Goal: Learn about a topic

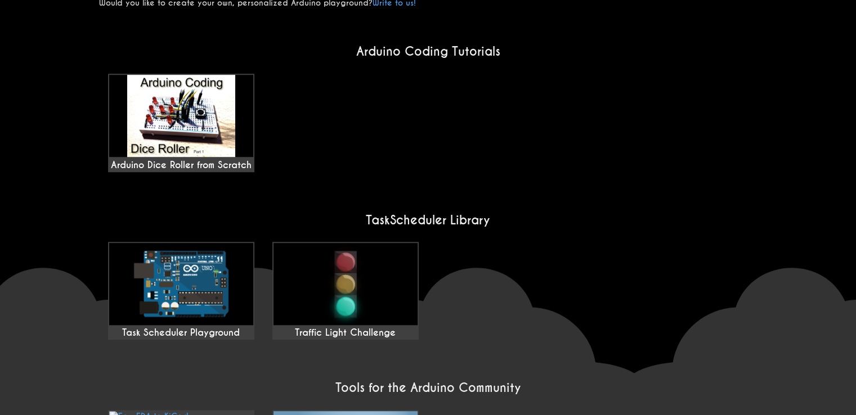
scroll to position [844, 0]
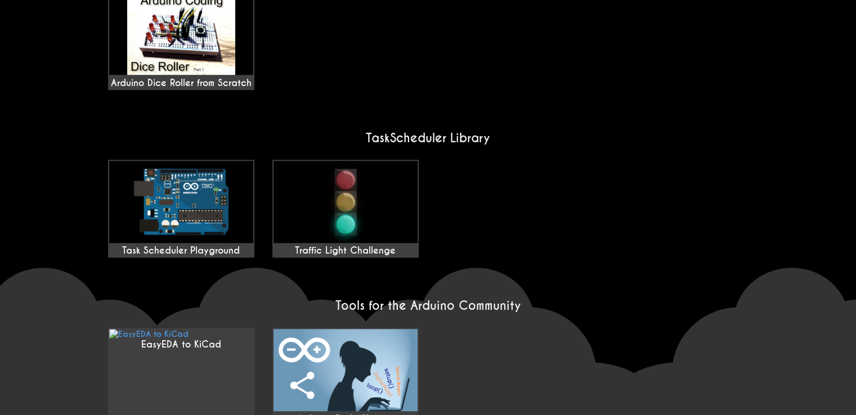
click at [607, 246] on div "Task Scheduler Playground Traffic Light Challenge" at bounding box center [428, 208] width 658 height 107
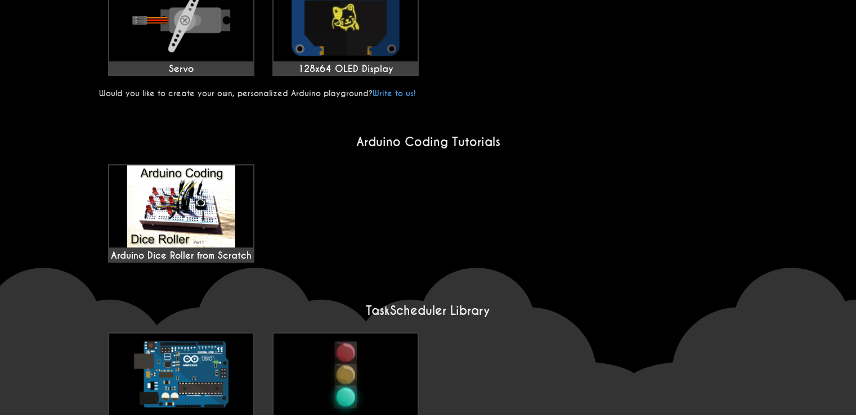
scroll to position [675, 0]
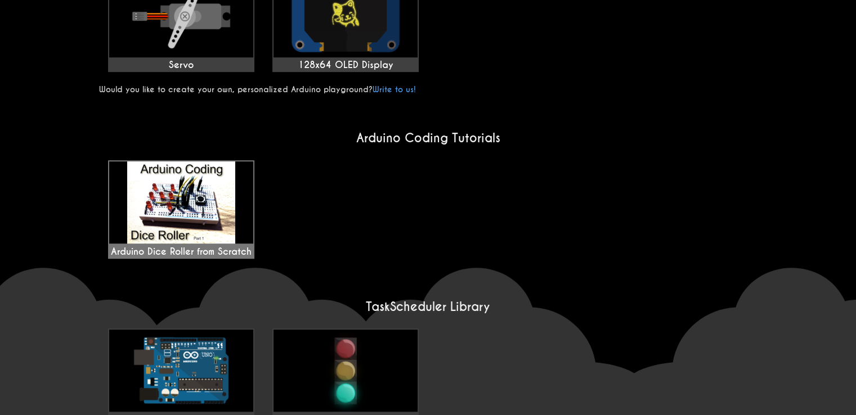
click at [231, 182] on div "Arduino Dice Roller from Scratch" at bounding box center [181, 210] width 144 height 96
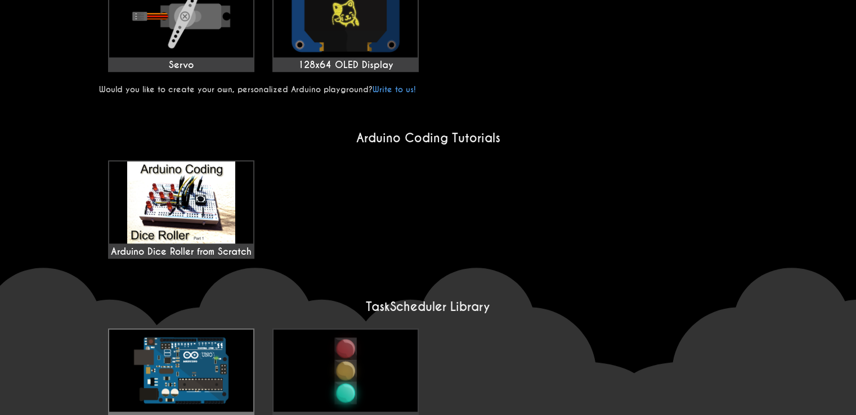
click at [207, 330] on img at bounding box center [181, 371] width 144 height 82
click at [346, 330] on img at bounding box center [345, 371] width 144 height 82
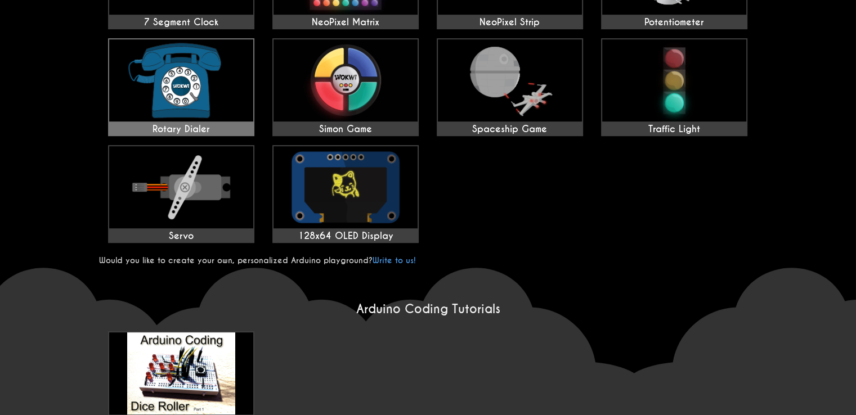
scroll to position [394, 0]
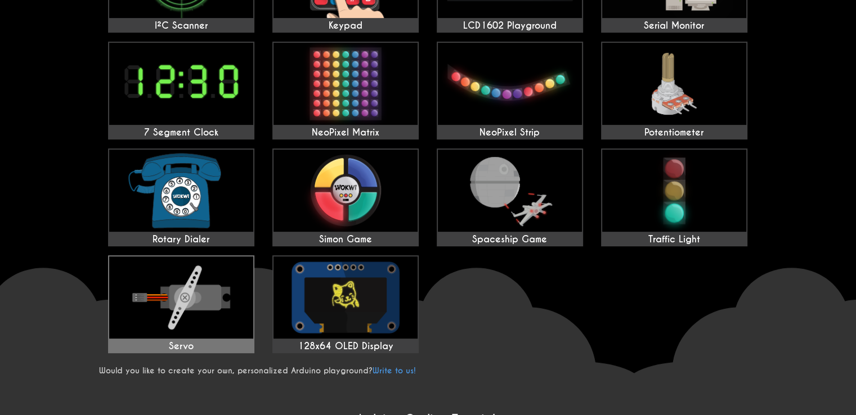
click at [180, 268] on img at bounding box center [181, 298] width 144 height 82
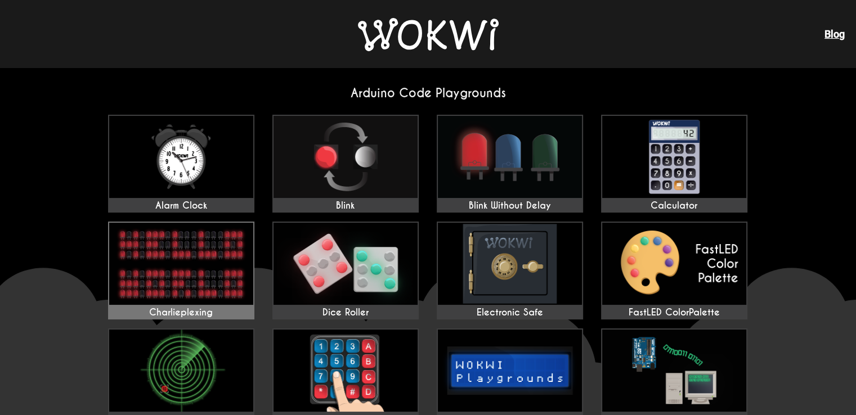
scroll to position [56, 0]
